Goal: Task Accomplishment & Management: Manage account settings

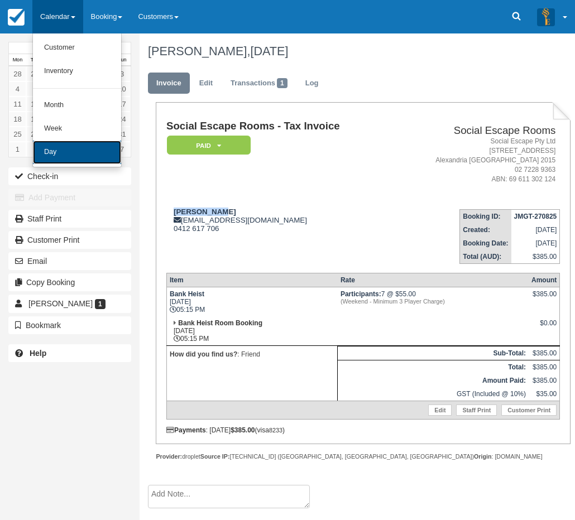
click at [52, 148] on link "Day" at bounding box center [77, 152] width 88 height 23
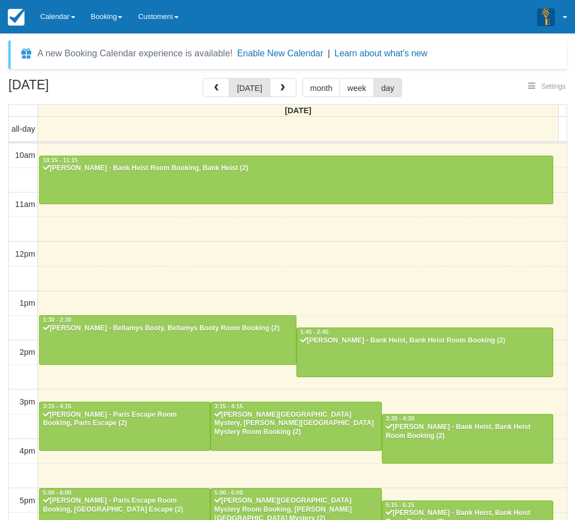
select select
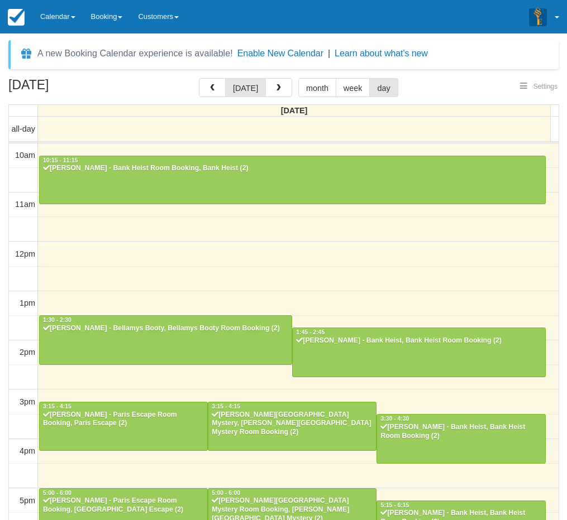
scroll to position [207, 0]
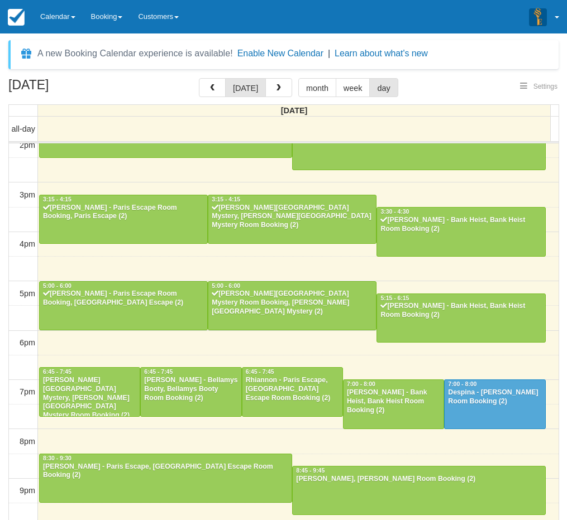
select select
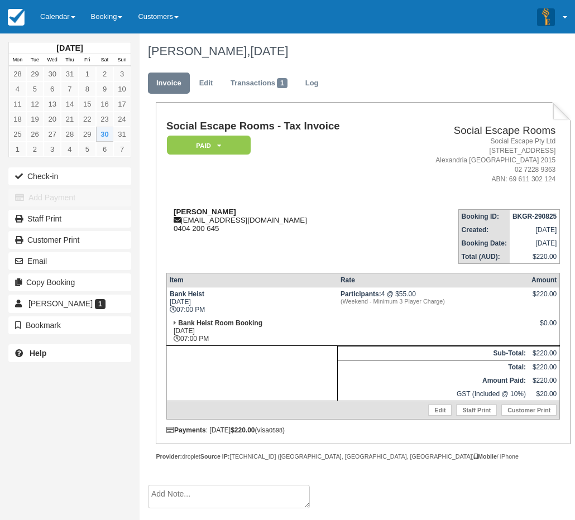
click at [189, 213] on strong "Breana Singh" at bounding box center [205, 212] width 63 height 8
drag, startPoint x: 189, startPoint y: 213, endPoint x: 203, endPoint y: 213, distance: 14.0
click at [203, 213] on strong "Breana Singh" at bounding box center [205, 212] width 63 height 8
copy strong "Breana Singh"
click at [354, 172] on td "Social Escape Rooms - Tax Invoice Paid   Pending Reserved Deposit Blocked for C…" at bounding box center [279, 160] width 226 height 79
